Goal: Task Accomplishment & Management: Complete application form

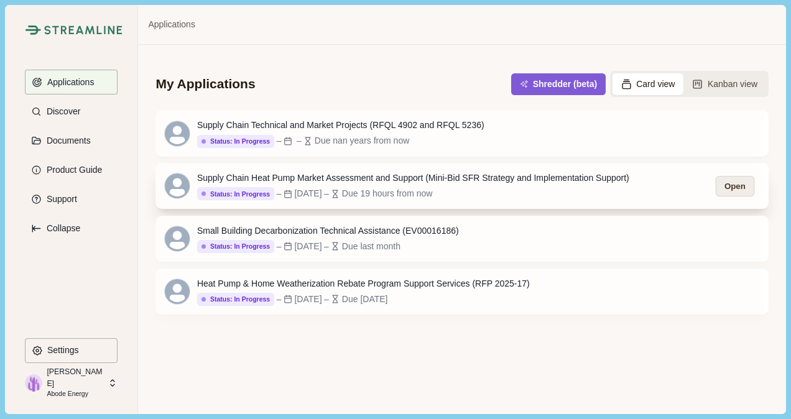
click at [735, 184] on button "Open" at bounding box center [735, 186] width 39 height 21
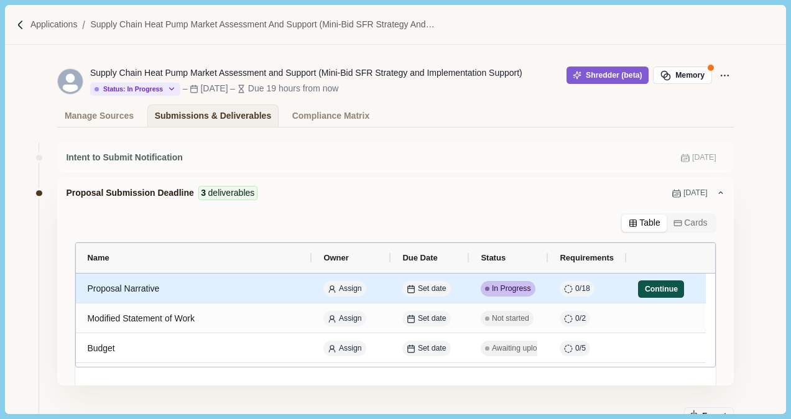
click at [660, 281] on button "Continue" at bounding box center [661, 289] width 46 height 17
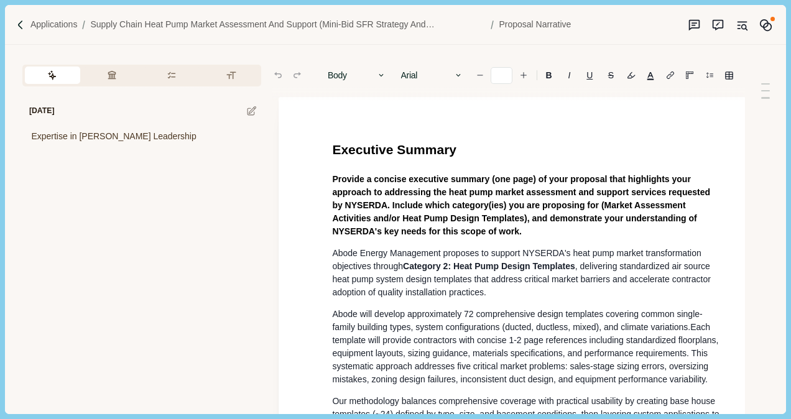
type input "**"
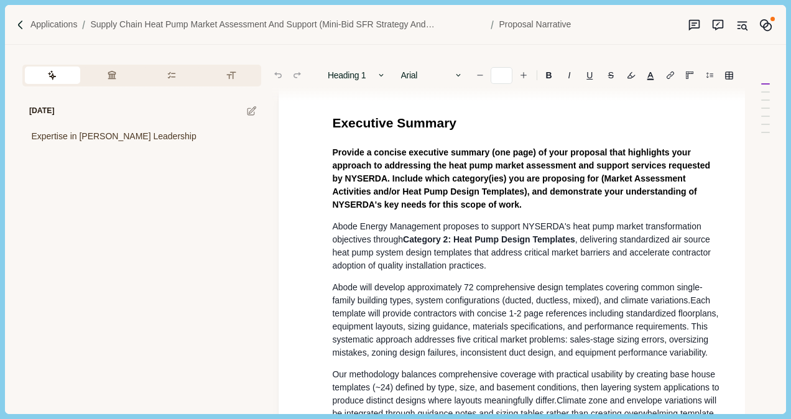
scroll to position [26, 0]
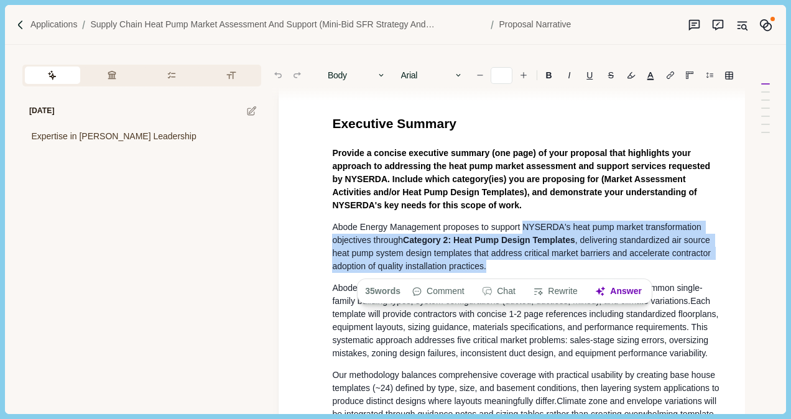
drag, startPoint x: 523, startPoint y: 229, endPoint x: 502, endPoint y: 264, distance: 41.0
click at [502, 264] on p "Abode Energy Management proposes to support NYSERDA's heat pump market transfor…" at bounding box center [527, 247] width 391 height 52
copy p "NYSERDA's heat pump market transformation objectives through Category 2: Heat P…"
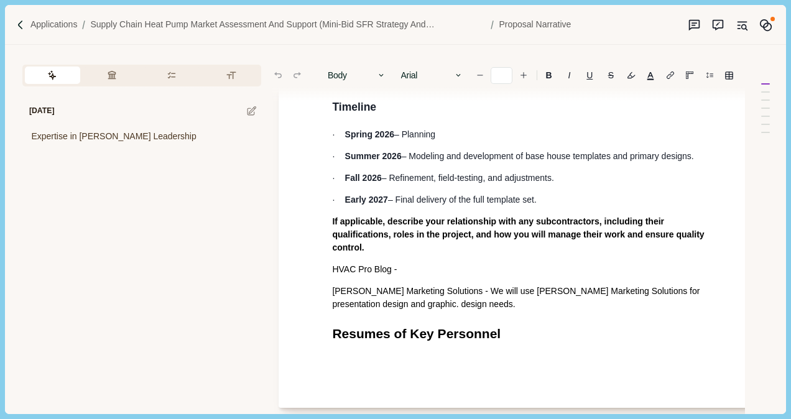
scroll to position [3411, 0]
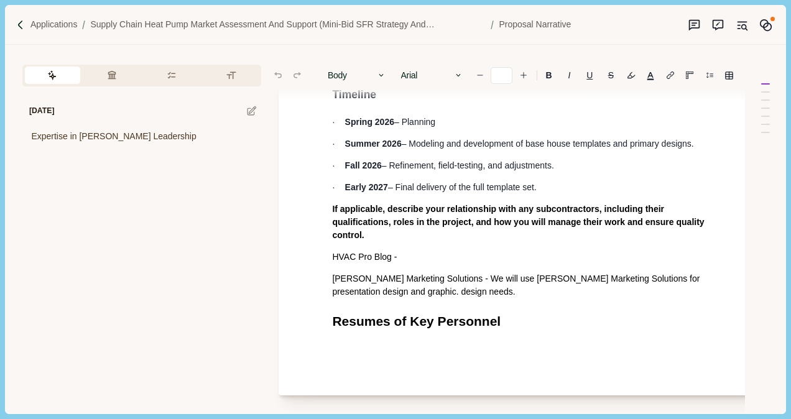
click at [524, 312] on h1 "Resumes of Key Personnel" at bounding box center [527, 322] width 391 height 20
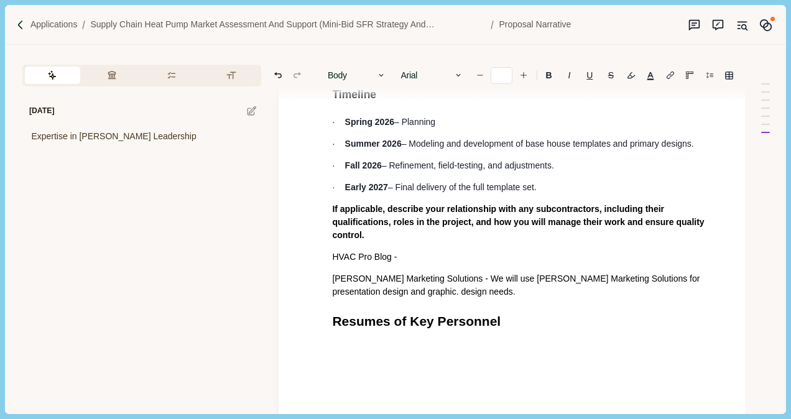
scroll to position [3423, 0]
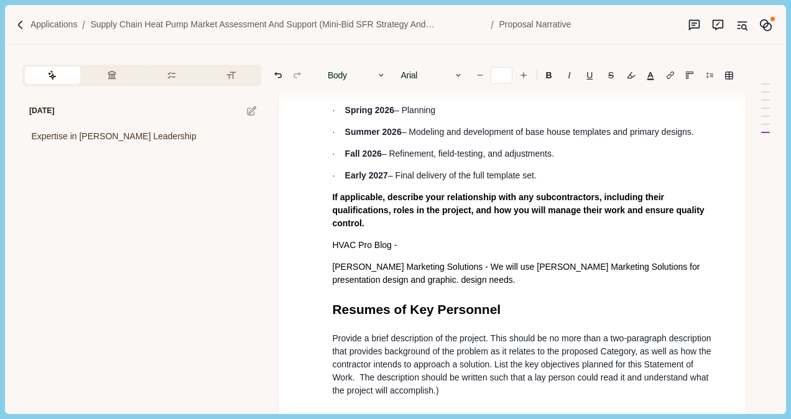
click at [451, 373] on p "Provide a brief description of the project. This should be no more than a two-p…" at bounding box center [527, 364] width 391 height 65
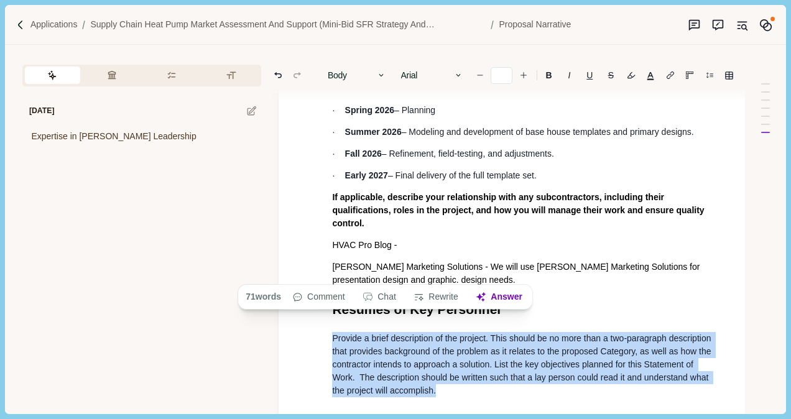
drag, startPoint x: 331, startPoint y: 323, endPoint x: 447, endPoint y: 372, distance: 126.3
click at [508, 295] on button "Answer" at bounding box center [500, 297] width 60 height 17
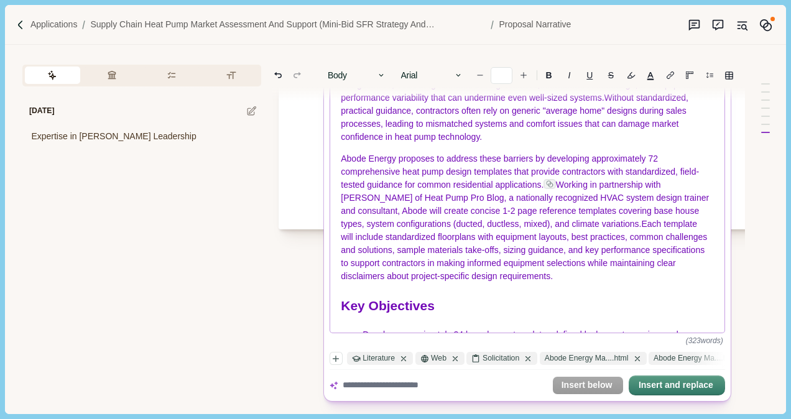
scroll to position [121, 0]
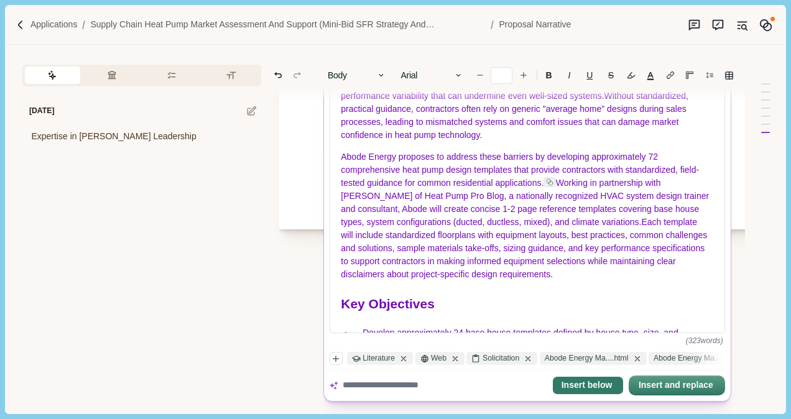
click at [596, 386] on button "Insert below" at bounding box center [588, 385] width 70 height 17
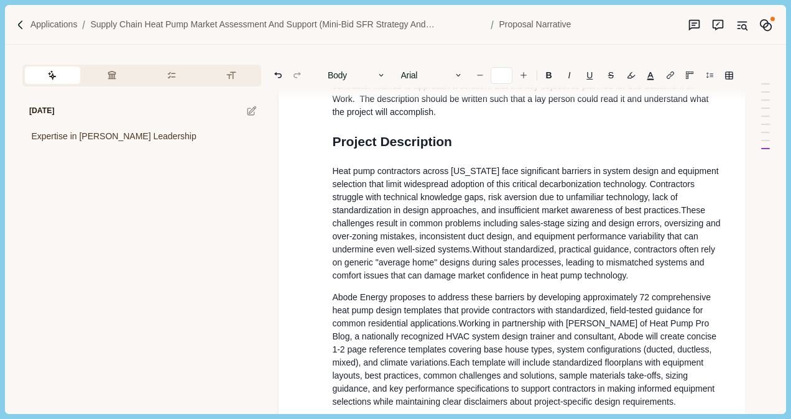
scroll to position [3702, 0]
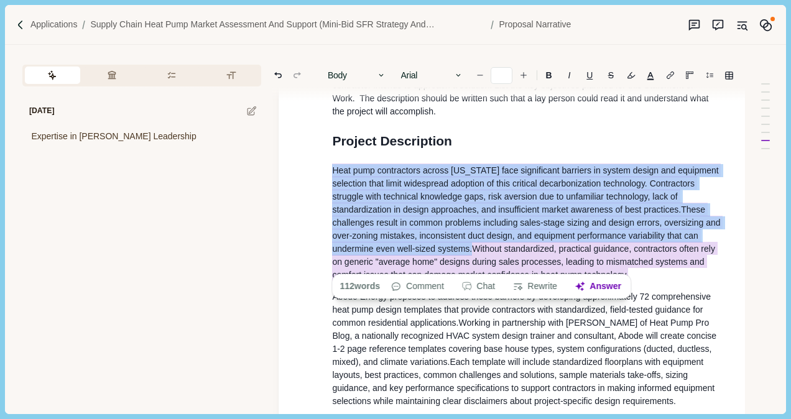
drag, startPoint x: 332, startPoint y: 154, endPoint x: 632, endPoint y: 258, distance: 317.2
click at [632, 258] on p "Heat pump contractors across [US_STATE] face significant barriers in system des…" at bounding box center [527, 223] width 391 height 118
click at [543, 289] on button "Rewrite" at bounding box center [535, 286] width 58 height 17
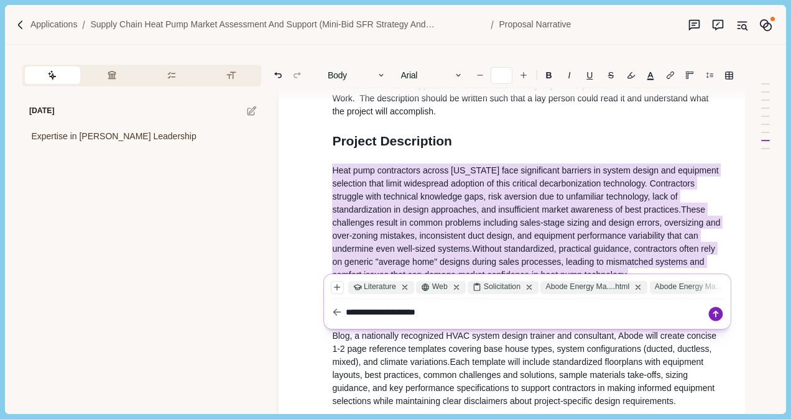
type textarea "**********"
click at [718, 311] on icon at bounding box center [716, 314] width 14 height 14
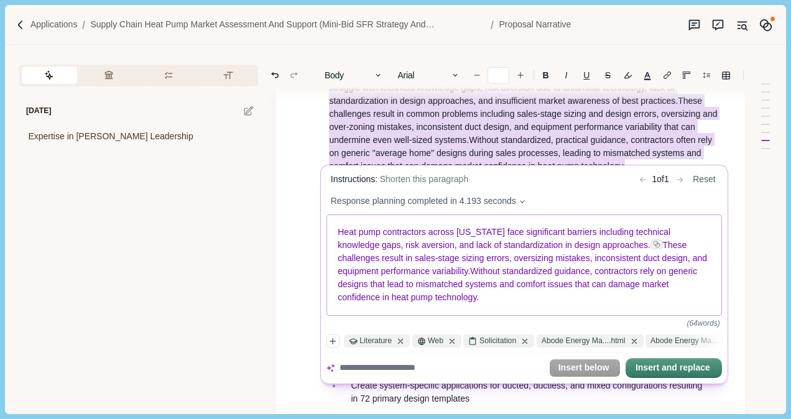
scroll to position [3815, 4]
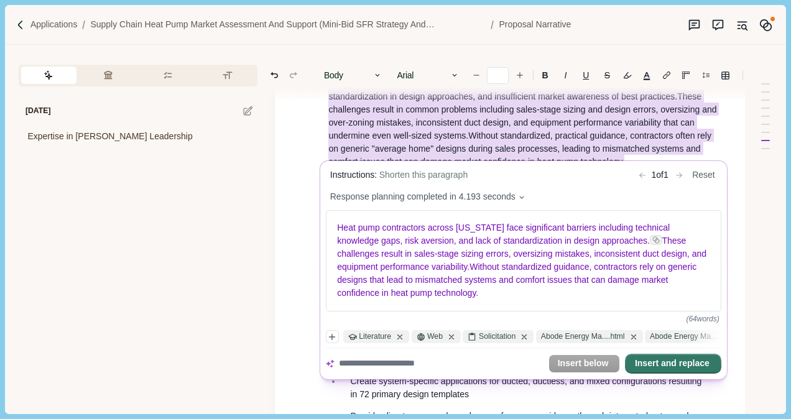
click at [668, 367] on button "Insert and replace" at bounding box center [674, 363] width 94 height 17
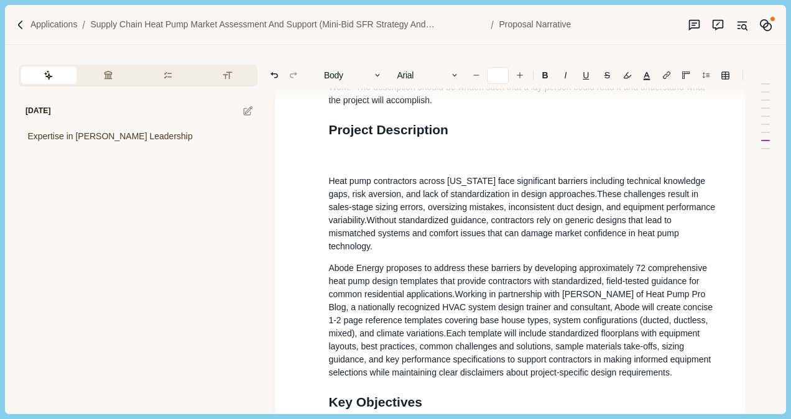
scroll to position [3777, 4]
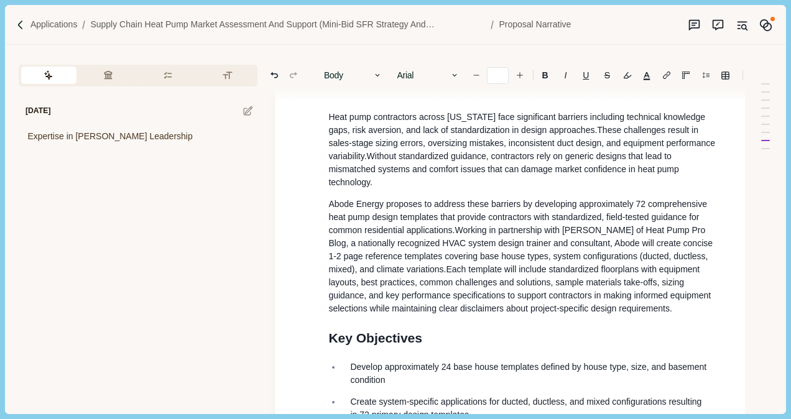
click at [329, 199] on span "Abode Energy proposes to address these barriers by developing approximately 72 …" at bounding box center [519, 217] width 381 height 36
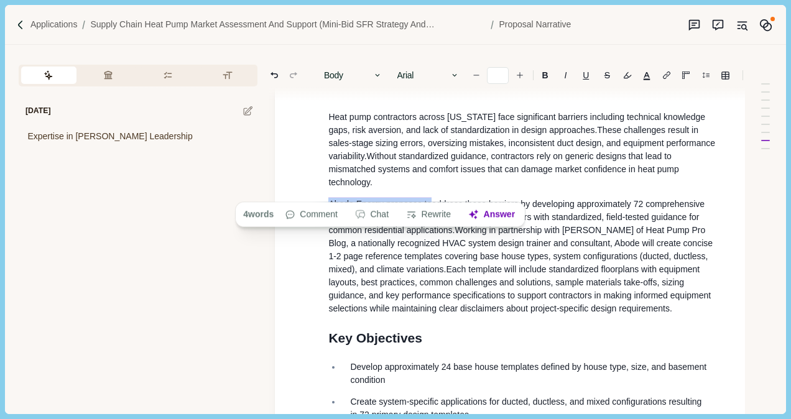
drag, startPoint x: 329, startPoint y: 190, endPoint x: 432, endPoint y: 186, distance: 103.4
click at [432, 197] on span "Abode Energy proposes to address these barriers by developing approximately 72 …" at bounding box center [518, 216] width 379 height 38
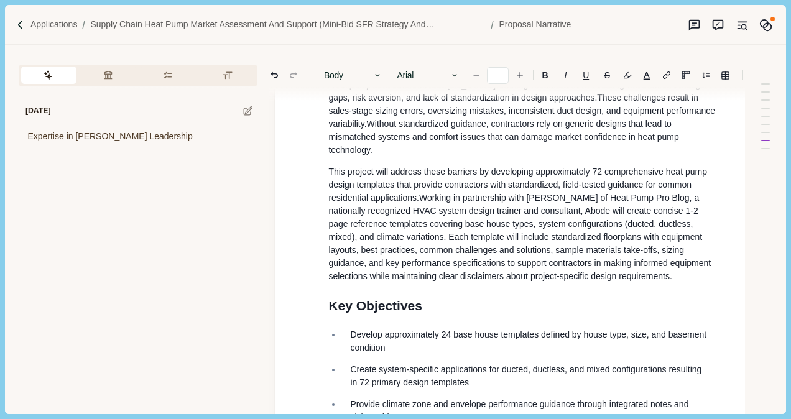
scroll to position [3810, 4]
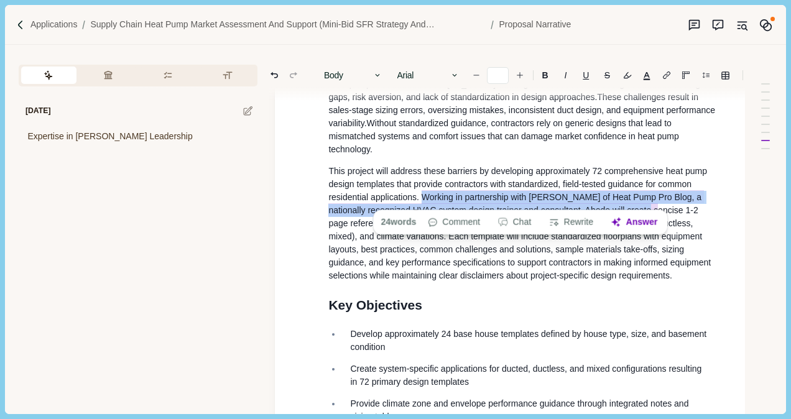
drag, startPoint x: 424, startPoint y: 185, endPoint x: 618, endPoint y: 195, distance: 194.4
click at [618, 195] on span "Working in partnership with [PERSON_NAME] of Heat Pump Pro Blog, a nationally r…" at bounding box center [521, 235] width 385 height 90
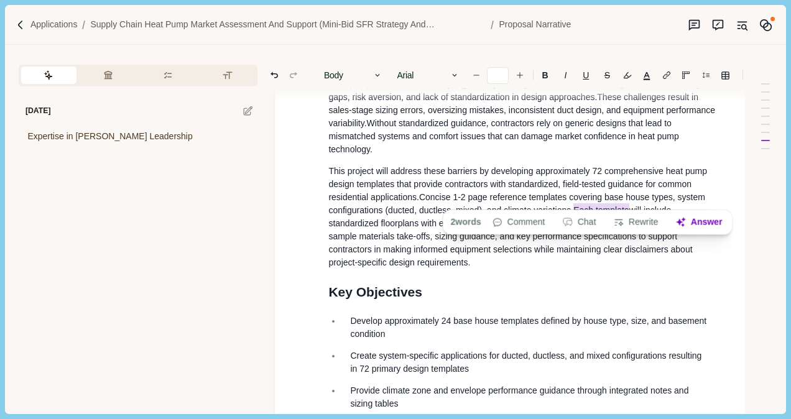
drag, startPoint x: 573, startPoint y: 202, endPoint x: 632, endPoint y: 199, distance: 58.5
click at [632, 199] on span "Concise 1-2 page reference templates covering base house types, system configur…" at bounding box center [519, 229] width 381 height 75
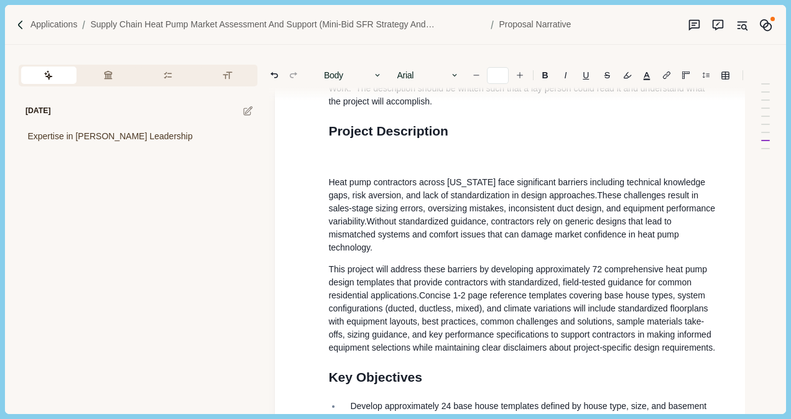
scroll to position [3746, 4]
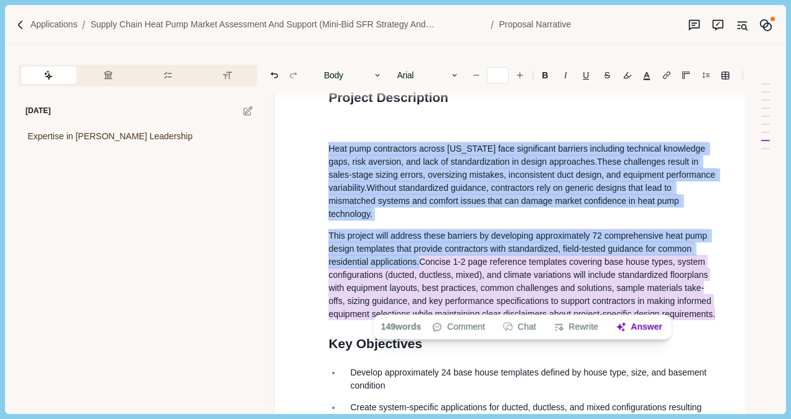
drag, startPoint x: 329, startPoint y: 133, endPoint x: 719, endPoint y: 307, distance: 427.0
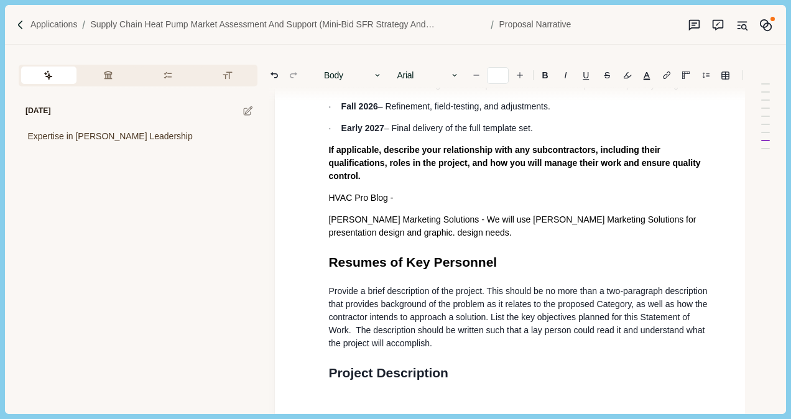
scroll to position [3469, 4]
click at [362, 221] on span "[PERSON_NAME] Marketing Solutions - We will use [PERSON_NAME] Marketing Solutio…" at bounding box center [514, 226] width 370 height 23
drag, startPoint x: 673, startPoint y: 198, endPoint x: 699, endPoint y: 203, distance: 26.6
click at [699, 215] on span "[PERSON_NAME] Marketing Solutions - We will use [PERSON_NAME] Marketing Solutio…" at bounding box center [514, 227] width 370 height 25
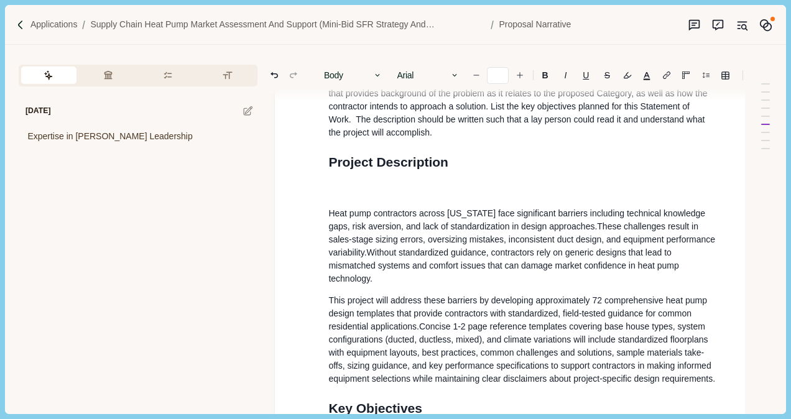
scroll to position [3680, 4]
